Goal: Task Accomplishment & Management: Manage account settings

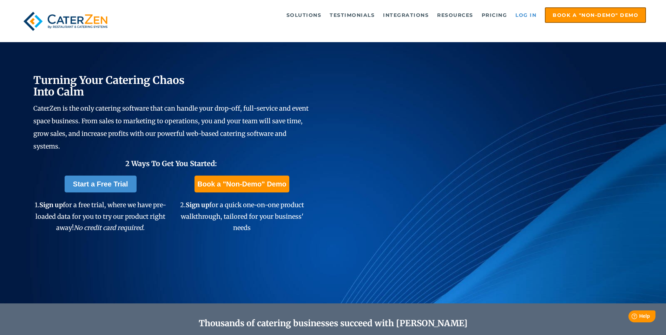
click at [525, 10] on link "Log in" at bounding box center [526, 15] width 28 height 14
click at [527, 13] on link "Log in" at bounding box center [526, 15] width 28 height 14
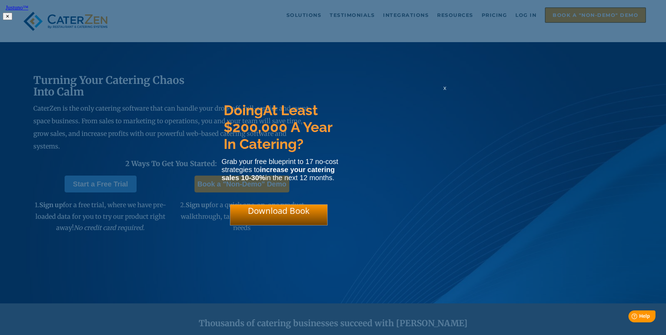
click at [445, 90] on span "x" at bounding box center [444, 88] width 3 height 7
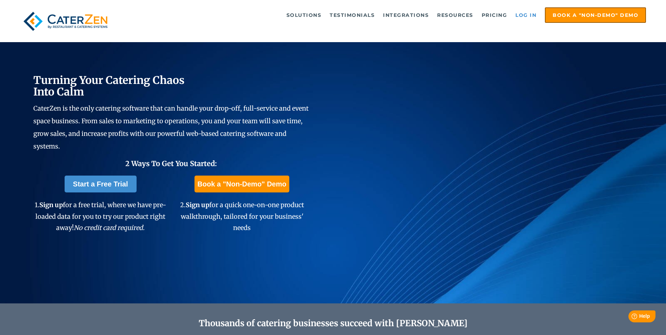
click at [529, 12] on link "Log in" at bounding box center [526, 15] width 28 height 14
